Goal: Task Accomplishment & Management: Use online tool/utility

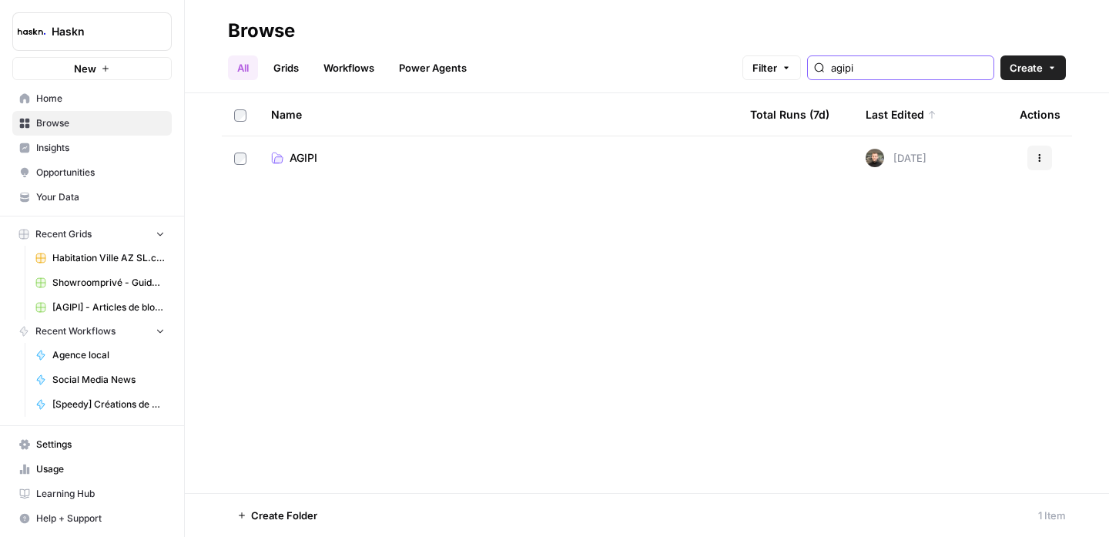
click at [875, 74] on input "agipi" at bounding box center [909, 67] width 156 height 15
click at [875, 73] on input "agipi" at bounding box center [909, 67] width 156 height 15
type input "showroo"
click at [304, 154] on span "Showroomprivé" at bounding box center [329, 157] width 80 height 15
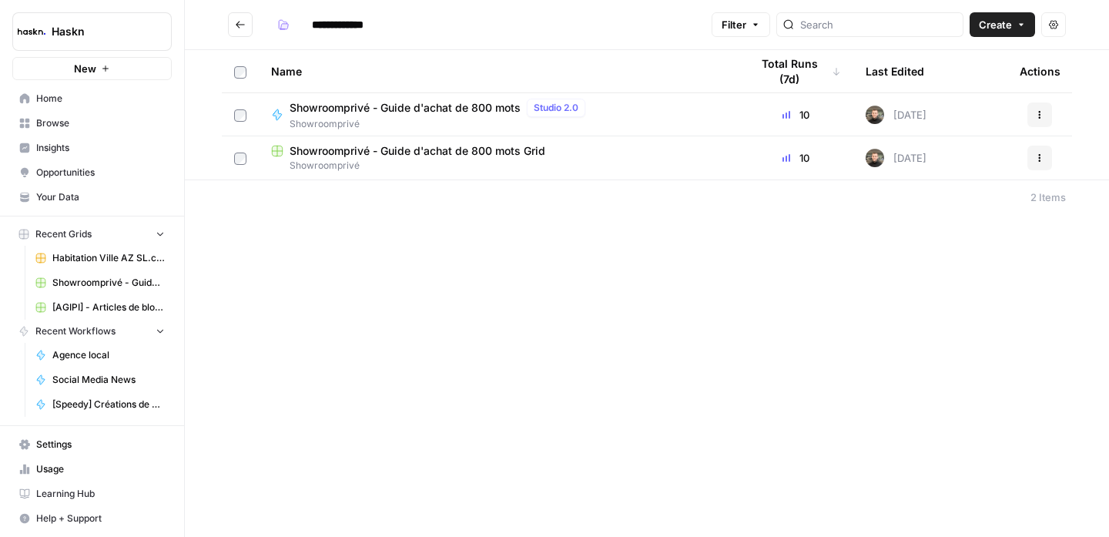
click at [483, 154] on span "Showroomprivé - Guide d'achat de 800 mots Grid" at bounding box center [417, 150] width 256 height 15
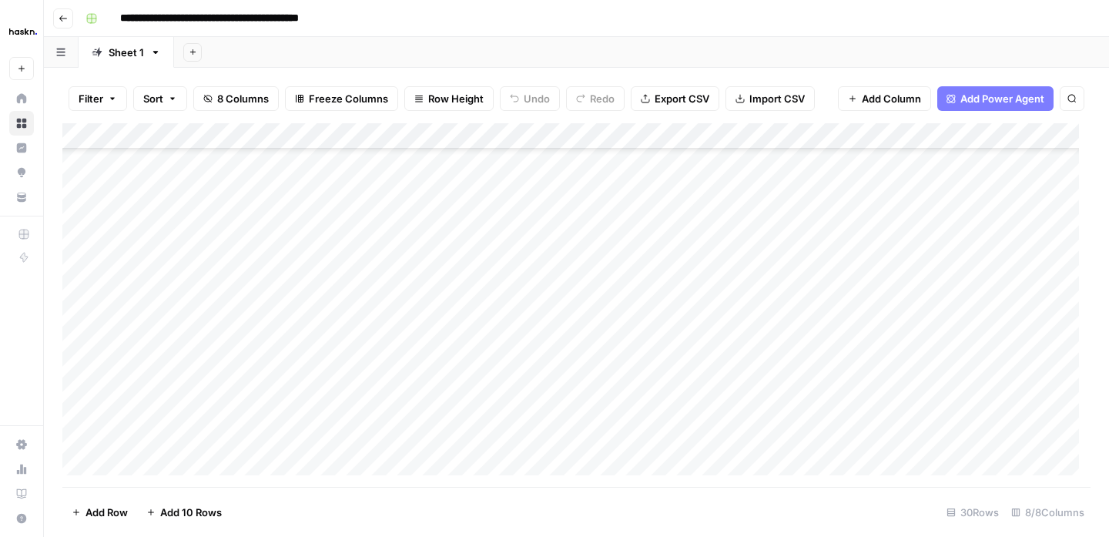
scroll to position [484, 0]
click at [318, 453] on div "Add Column" at bounding box center [576, 304] width 1028 height 363
click at [238, 443] on div "Add Column" at bounding box center [576, 304] width 1028 height 363
click at [294, 433] on div "Add Column" at bounding box center [576, 304] width 1028 height 363
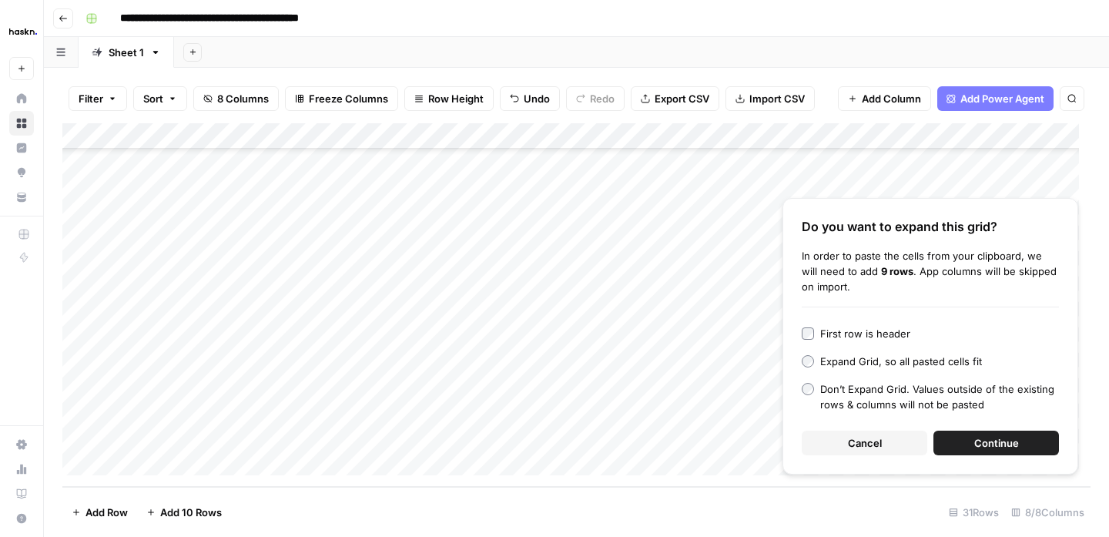
click at [972, 442] on button "Continue" at bounding box center [995, 442] width 125 height 25
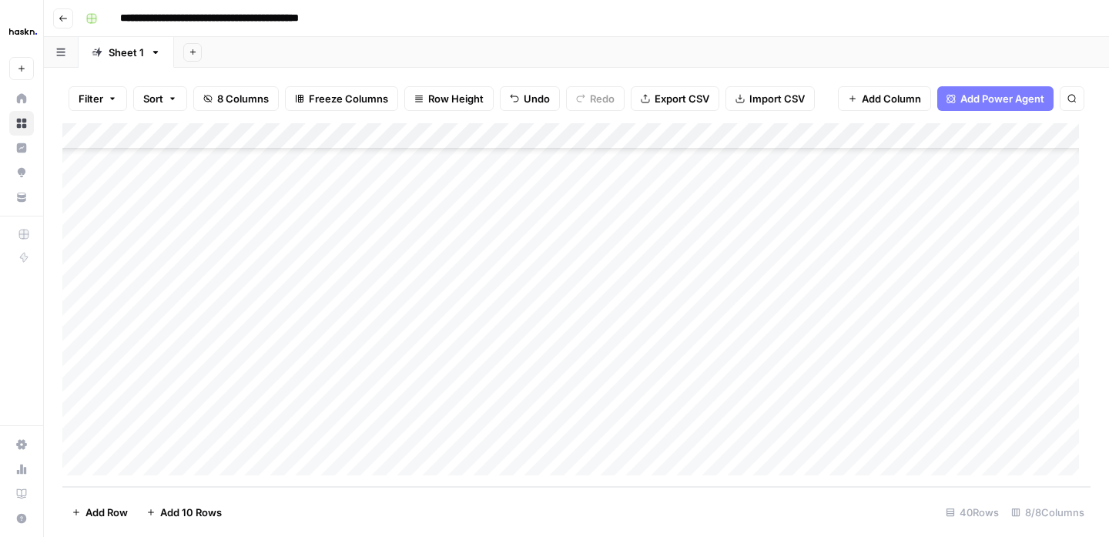
click at [470, 201] on div "Add Column" at bounding box center [576, 304] width 1028 height 363
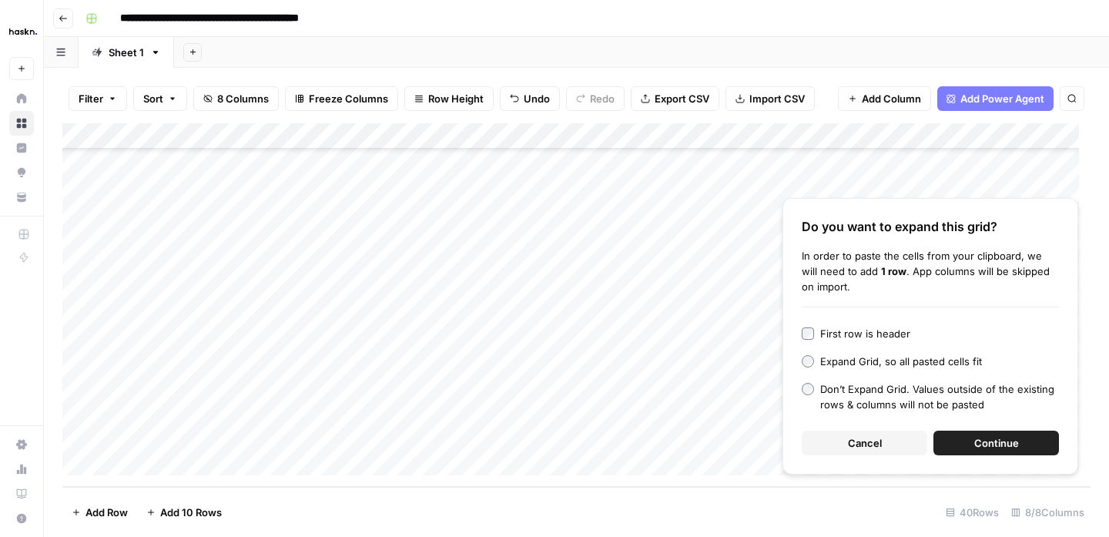
click at [966, 450] on button "Continue" at bounding box center [995, 442] width 125 height 25
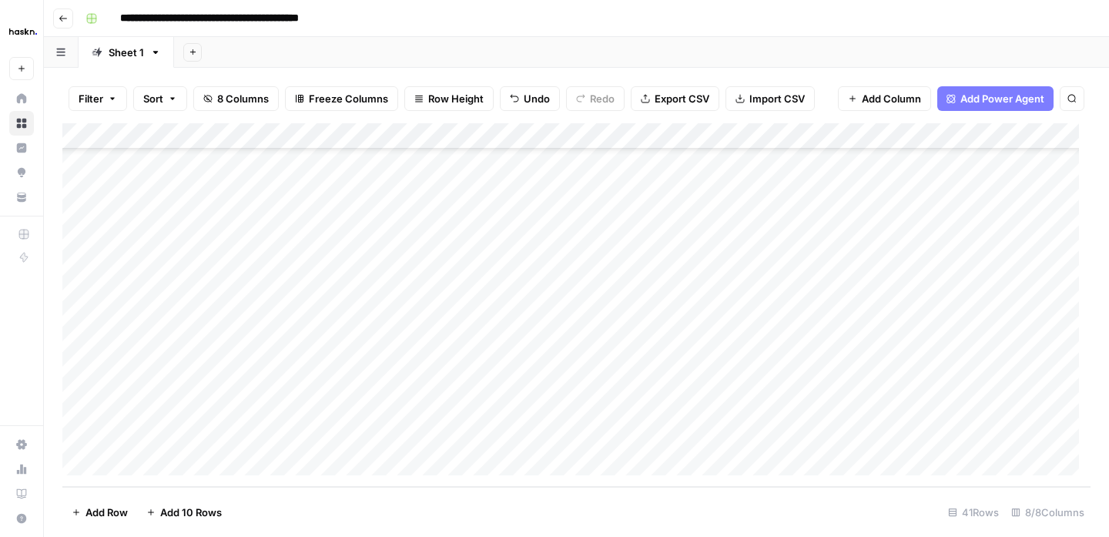
click at [338, 430] on div "Add Column" at bounding box center [576, 304] width 1028 height 363
click at [558, 430] on div "Add Column" at bounding box center [576, 304] width 1028 height 363
click at [167, 428] on div "Add Column" at bounding box center [576, 304] width 1028 height 363
click at [129, 268] on div "Add Column" at bounding box center [576, 304] width 1028 height 363
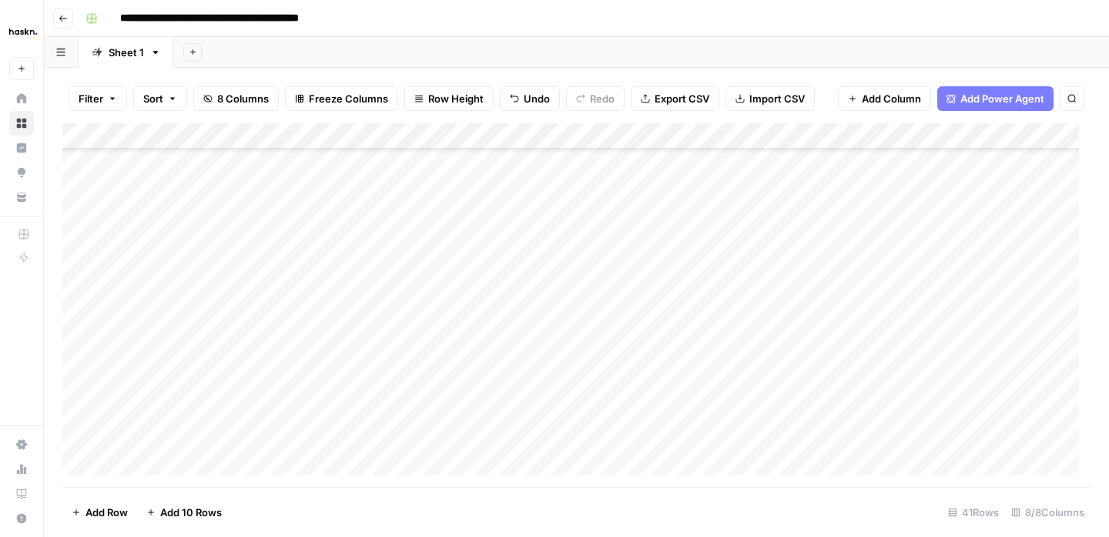
scroll to position [701, 0]
drag, startPoint x: 253, startPoint y: 129, endPoint x: 191, endPoint y: 129, distance: 62.4
click at [191, 129] on div "Add Column" at bounding box center [576, 304] width 1028 height 363
click at [263, 437] on div "Add Column" at bounding box center [576, 304] width 1028 height 363
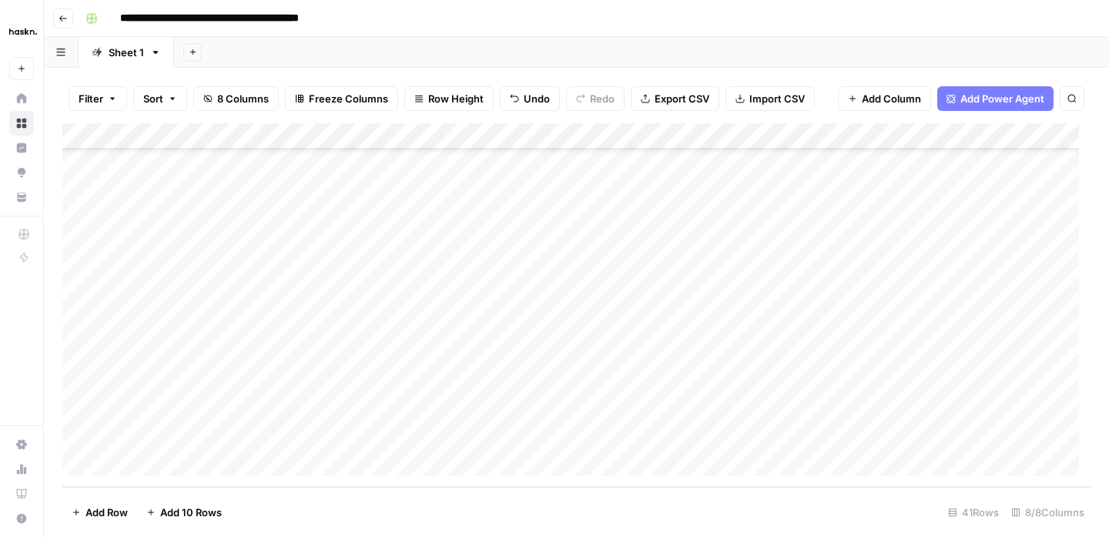
click at [505, 380] on div "Add Column" at bounding box center [576, 304] width 1028 height 363
click at [415, 409] on div "Add Column" at bounding box center [576, 304] width 1028 height 363
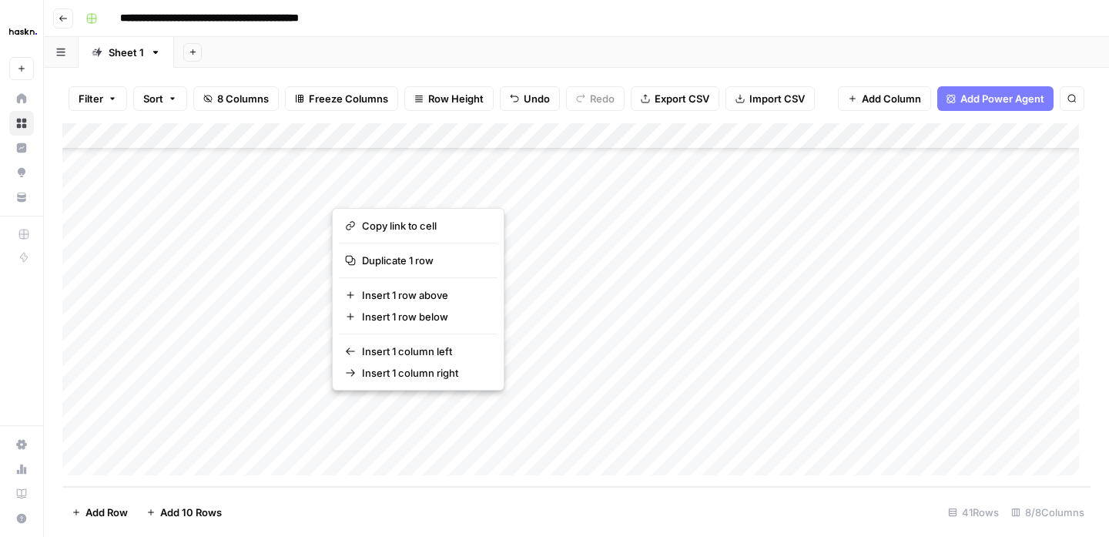
click at [549, 409] on div "Add Column" at bounding box center [576, 304] width 1028 height 363
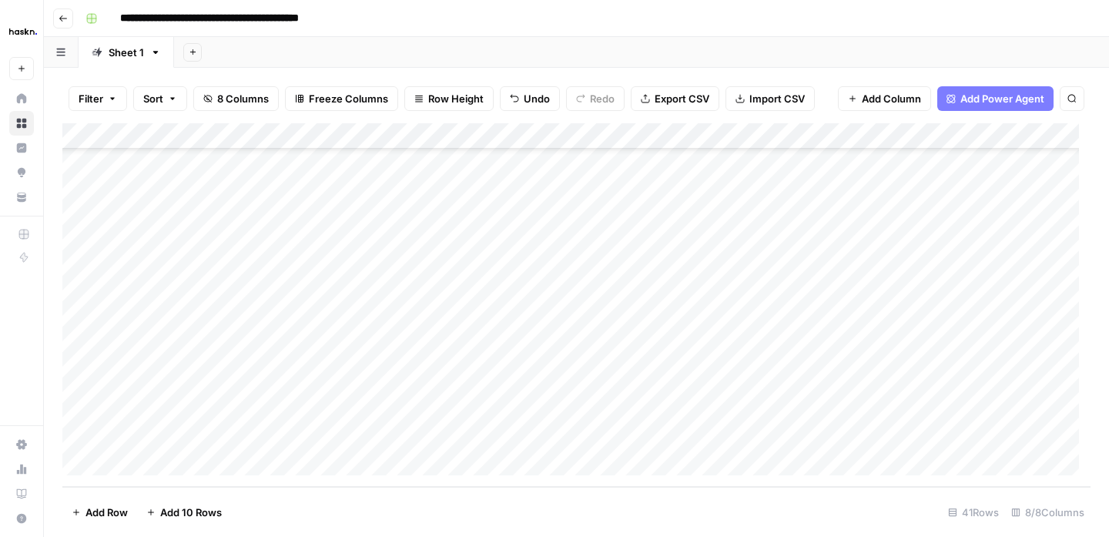
click at [430, 409] on div "Add Column" at bounding box center [576, 304] width 1028 height 363
click at [564, 409] on div "Add Column" at bounding box center [576, 304] width 1028 height 363
drag, startPoint x: 526, startPoint y: 135, endPoint x: 263, endPoint y: 132, distance: 262.6
click at [263, 132] on div "Add Column" at bounding box center [576, 304] width 1028 height 363
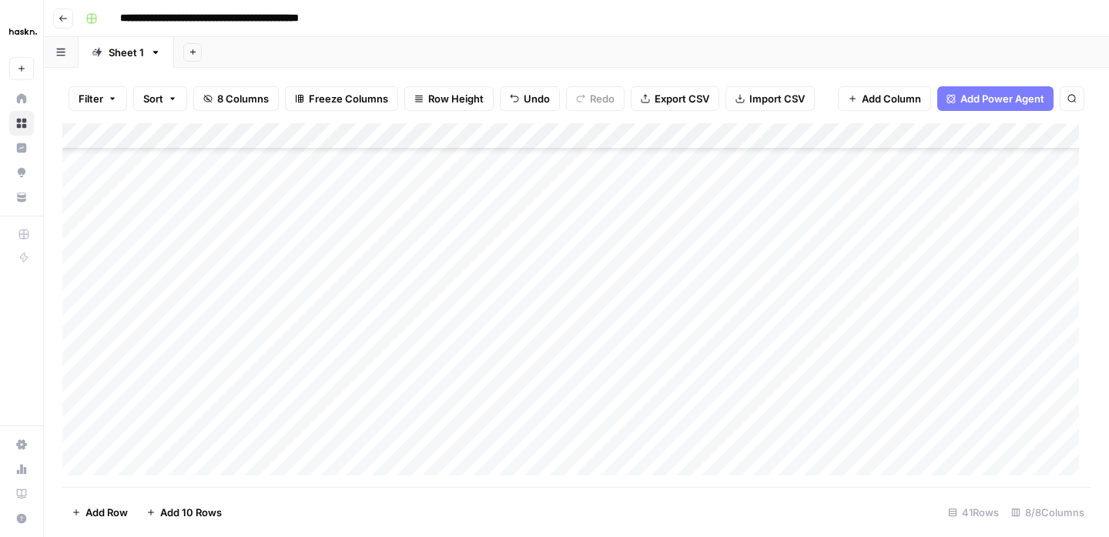
click at [890, 273] on div "Add Column" at bounding box center [576, 304] width 1028 height 363
click at [897, 303] on div "Add Column" at bounding box center [576, 304] width 1028 height 363
click at [894, 325] on div "Add Column" at bounding box center [576, 304] width 1028 height 363
click at [900, 352] on div "Add Column" at bounding box center [576, 304] width 1028 height 363
click at [898, 377] on div "Add Column" at bounding box center [576, 304] width 1028 height 363
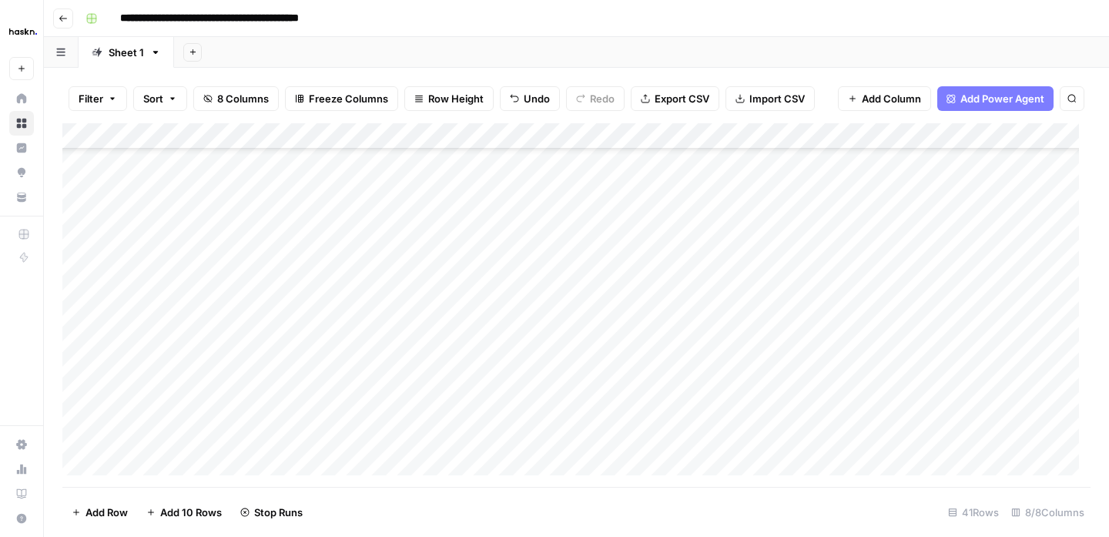
click at [902, 401] on div "Add Column" at bounding box center [576, 304] width 1028 height 363
click at [902, 425] on div "Add Column" at bounding box center [576, 304] width 1028 height 363
click at [895, 455] on div "Add Column" at bounding box center [576, 304] width 1028 height 363
click at [901, 461] on div "Add Column" at bounding box center [576, 304] width 1028 height 363
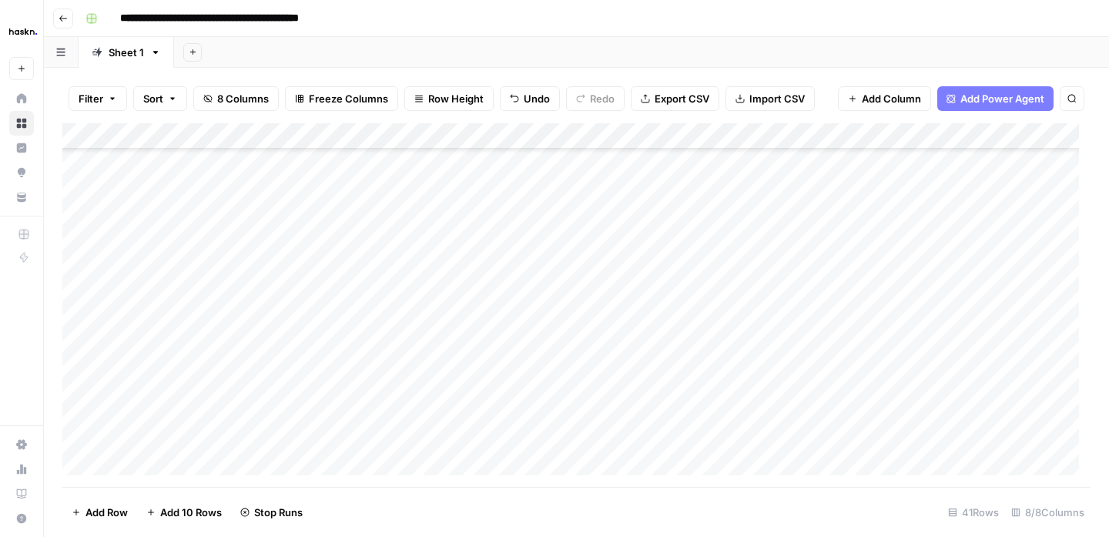
click at [901, 299] on div "Add Column" at bounding box center [576, 304] width 1028 height 363
click at [905, 243] on div "Add Column" at bounding box center [576, 304] width 1028 height 363
click at [899, 379] on div "Add Column" at bounding box center [576, 304] width 1028 height 363
click at [898, 409] on div "Add Column" at bounding box center [576, 304] width 1028 height 363
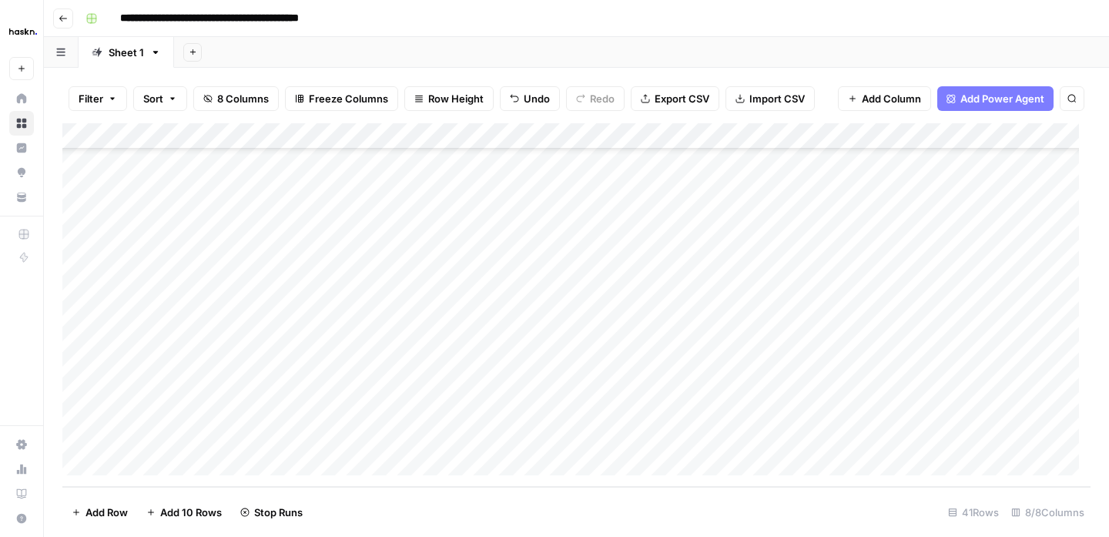
click at [898, 436] on div "Add Column" at bounding box center [576, 304] width 1028 height 363
click at [940, 329] on div "Add Column" at bounding box center [576, 304] width 1028 height 363
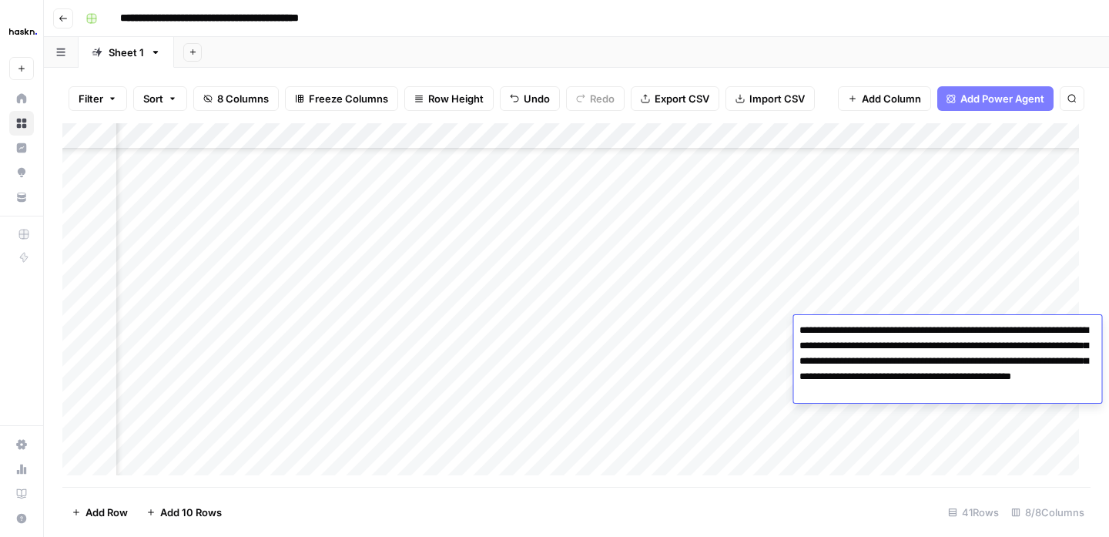
drag, startPoint x: 1007, startPoint y: 357, endPoint x: 943, endPoint y: 386, distance: 70.3
click at [943, 387] on textarea "**********" at bounding box center [947, 369] width 308 height 99
